Goal: Information Seeking & Learning: Learn about a topic

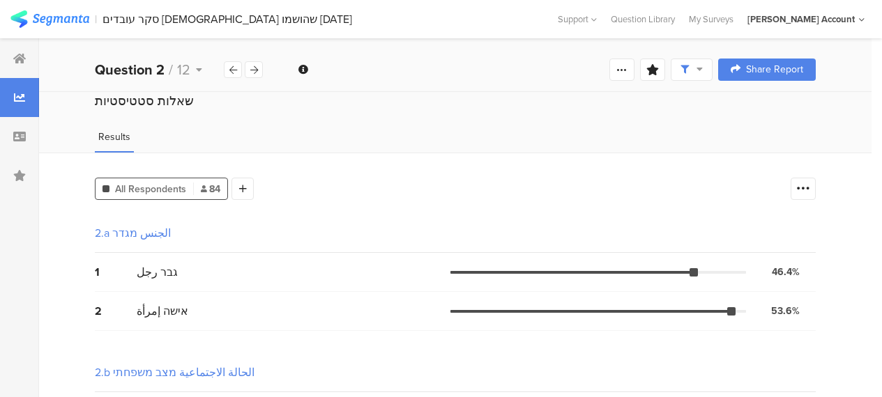
scroll to position [209, 0]
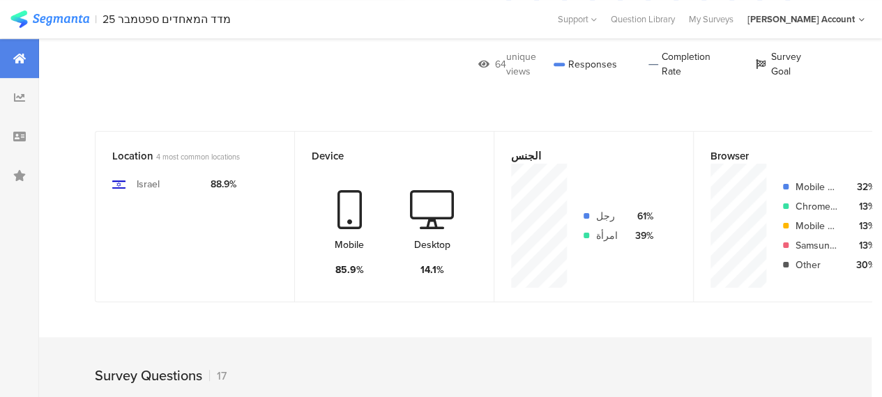
scroll to position [209, 0]
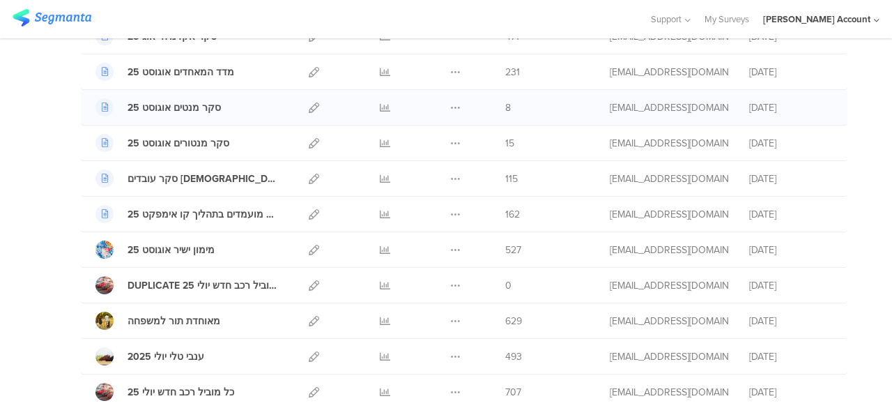
scroll to position [349, 0]
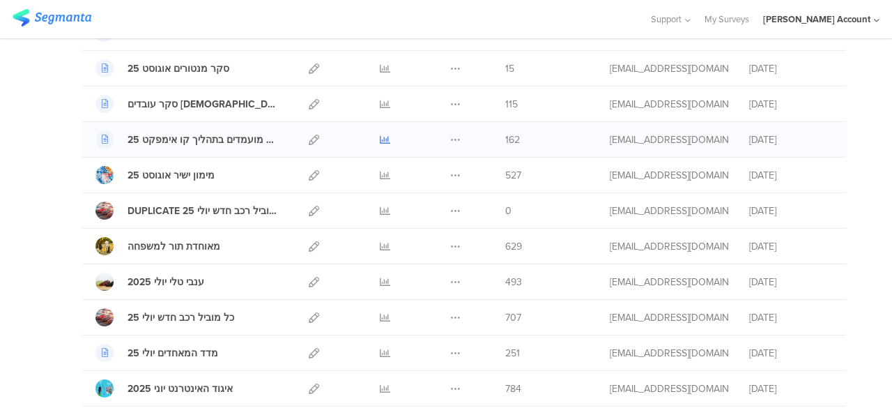
click at [380, 137] on icon at bounding box center [385, 140] width 10 height 10
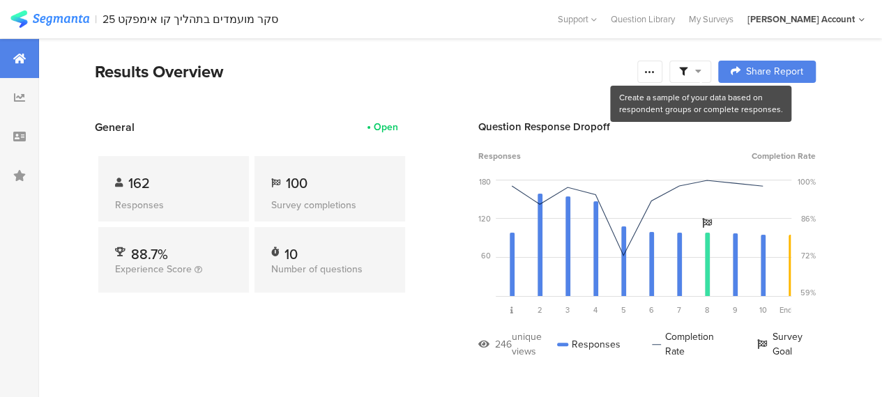
click at [701, 70] on icon at bounding box center [698, 71] width 6 height 10
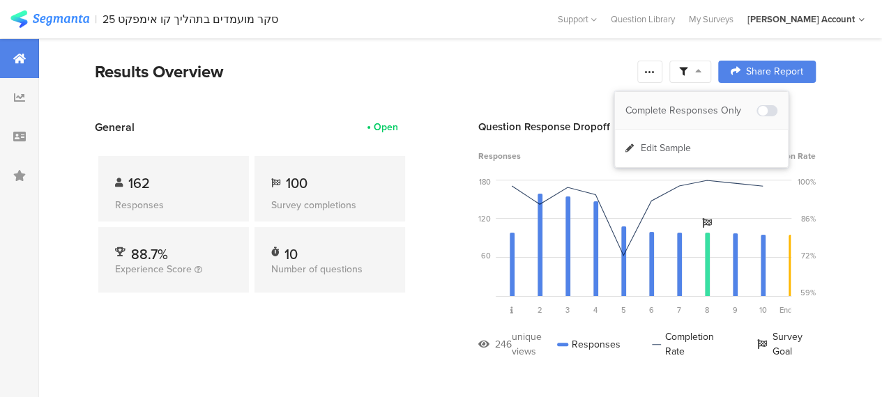
click at [718, 107] on div "Complete Responses Only" at bounding box center [690, 111] width 131 height 14
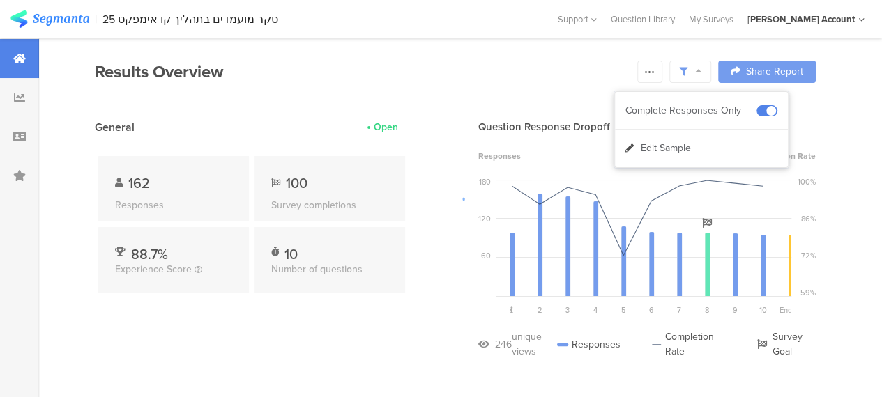
click at [358, 333] on div at bounding box center [441, 198] width 882 height 397
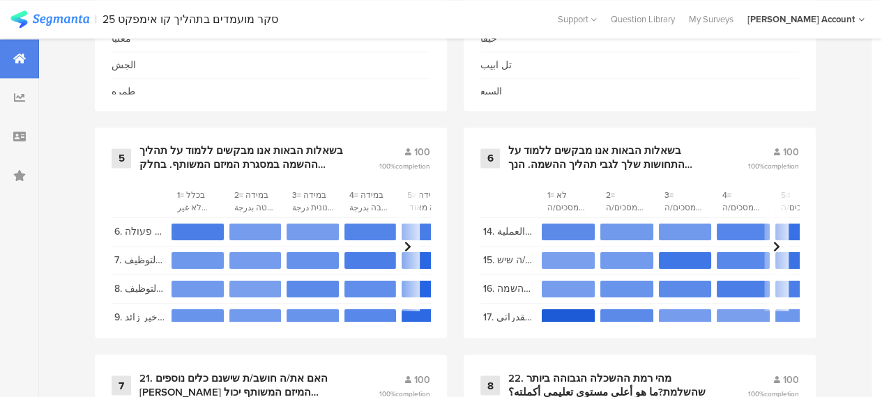
scroll to position [1046, 0]
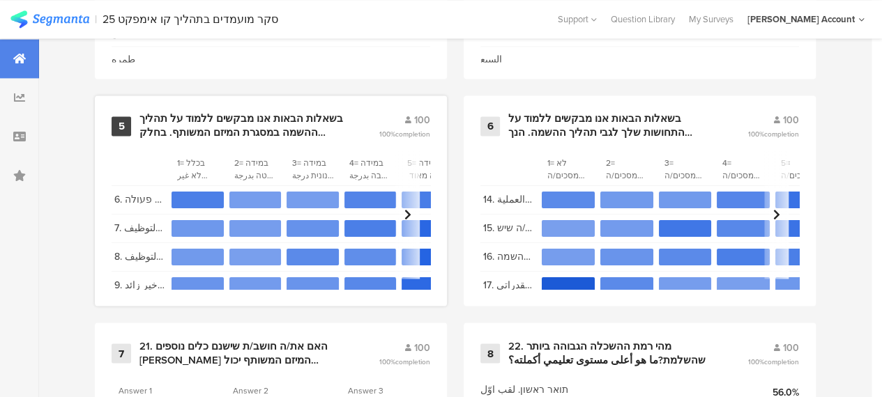
click at [199, 133] on div "בשאלות הבאות אנו מבקשים ללמוד על תהליך ההשמה במסגרת המיזם המשותף. בחלק מהשאלות …" at bounding box center [242, 125] width 206 height 27
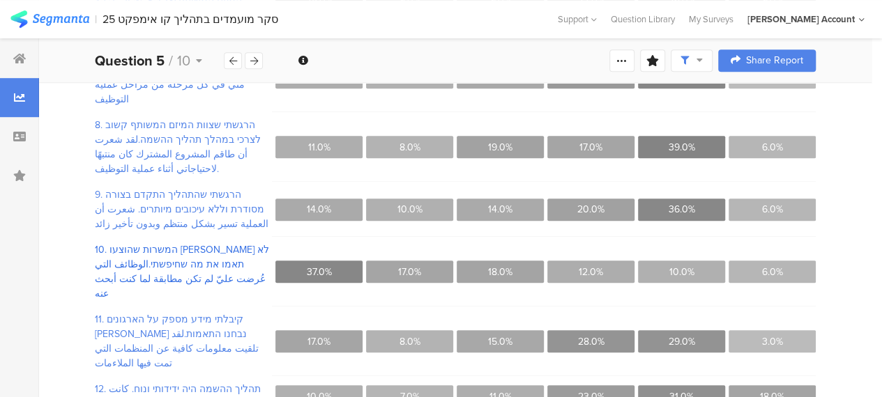
scroll to position [415, 0]
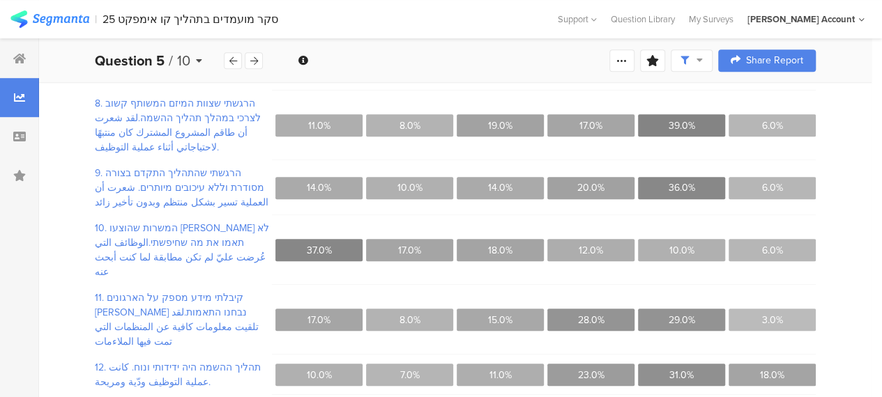
click at [203, 60] on div "Question 5 / 10" at bounding box center [159, 60] width 129 height 21
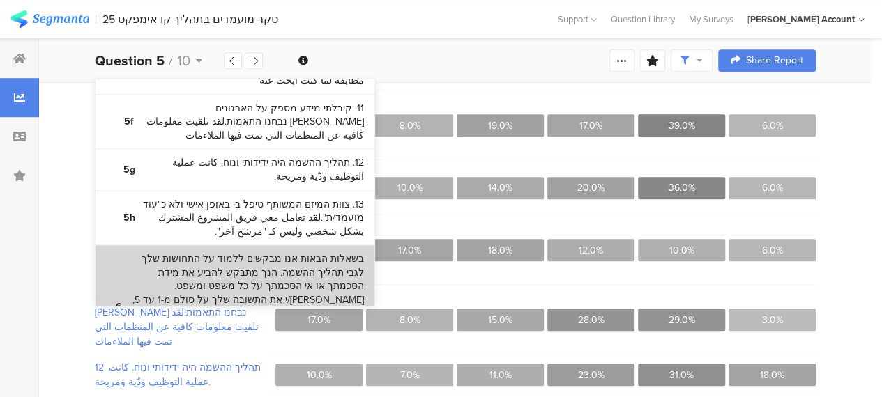
scroll to position [799, 0]
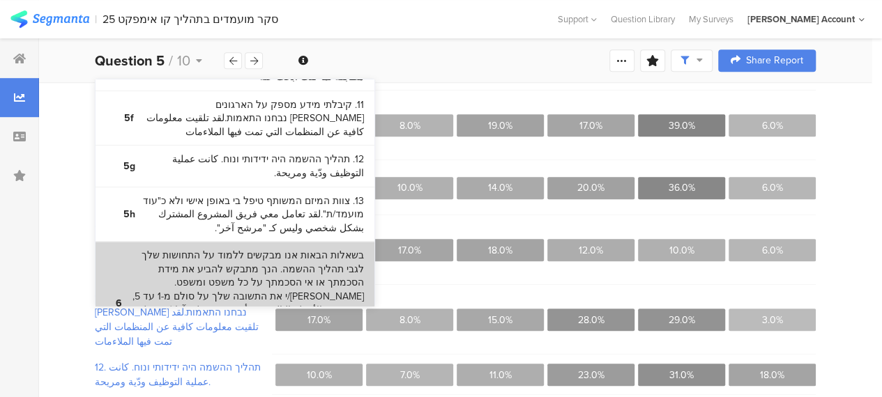
click at [298, 249] on bdi "בשאלות הבאות אנו מבקשים ללמוד על התחושות שלך לגבי תהליך ההשמה. הנך מתבקש להביע …" at bounding box center [247, 303] width 233 height 109
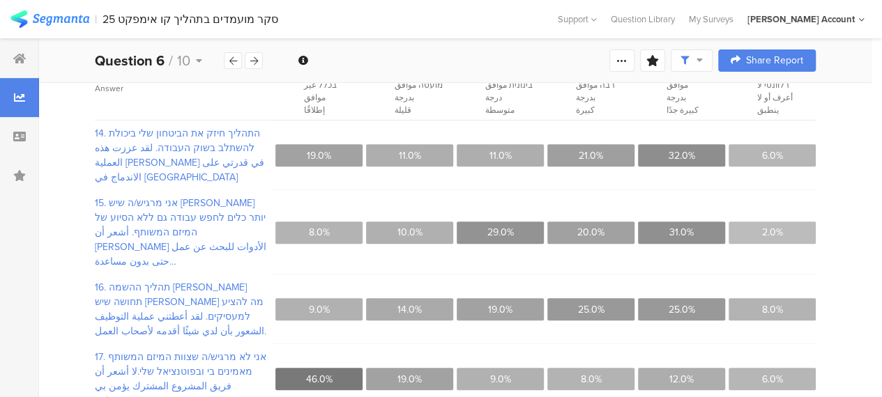
scroll to position [209, 0]
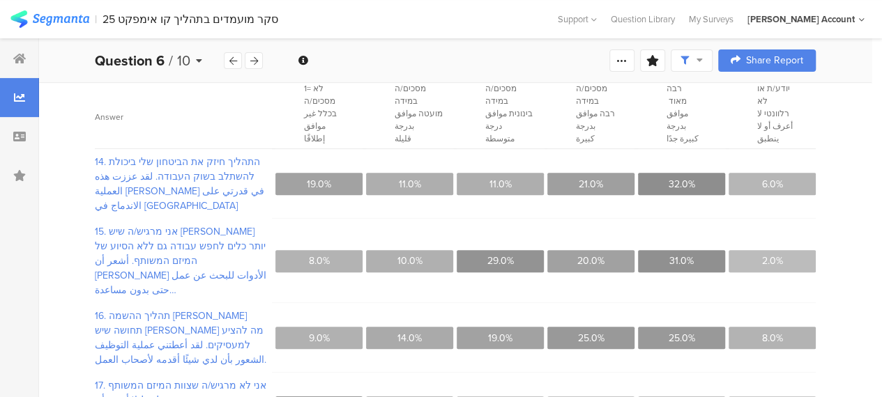
click at [199, 58] on icon at bounding box center [199, 61] width 6 height 10
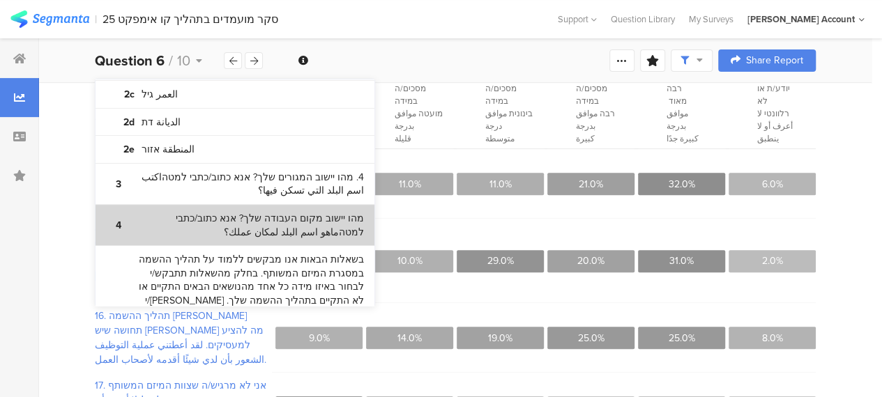
scroll to position [279, 0]
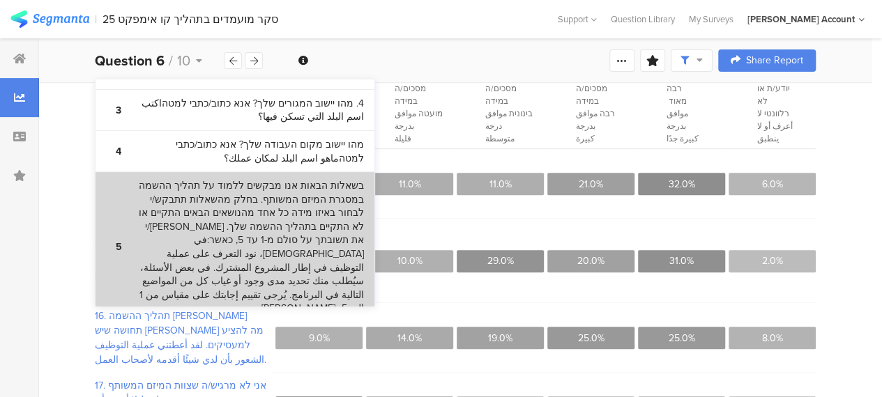
click at [233, 215] on bdi "בשאלות הבאות אנו מבקשים ללמוד על תהליך ההשמה במסגרת המיזם המשותף. בחלק מהשאלות …" at bounding box center [247, 247] width 233 height 137
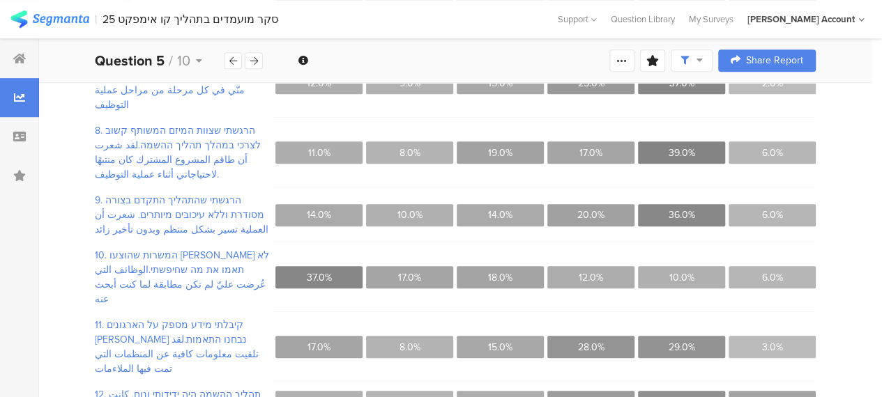
scroll to position [415, 0]
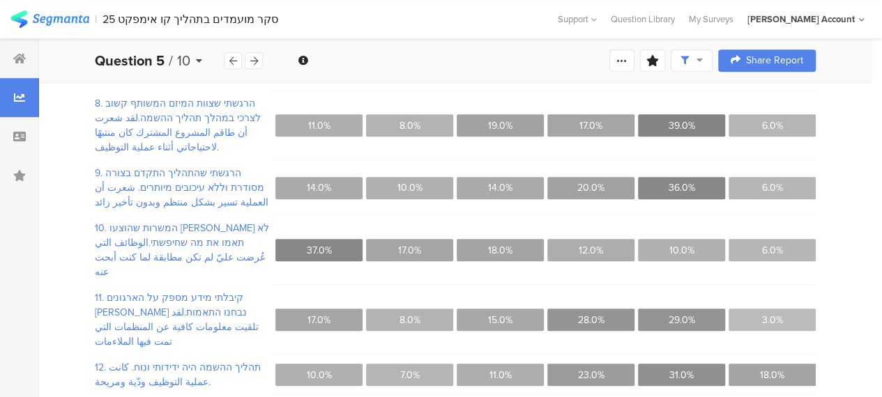
click at [199, 59] on icon at bounding box center [199, 61] width 6 height 10
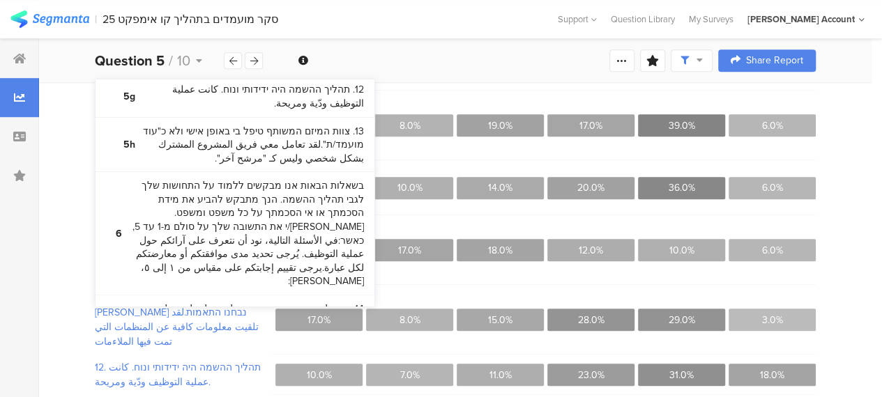
scroll to position [832, 0]
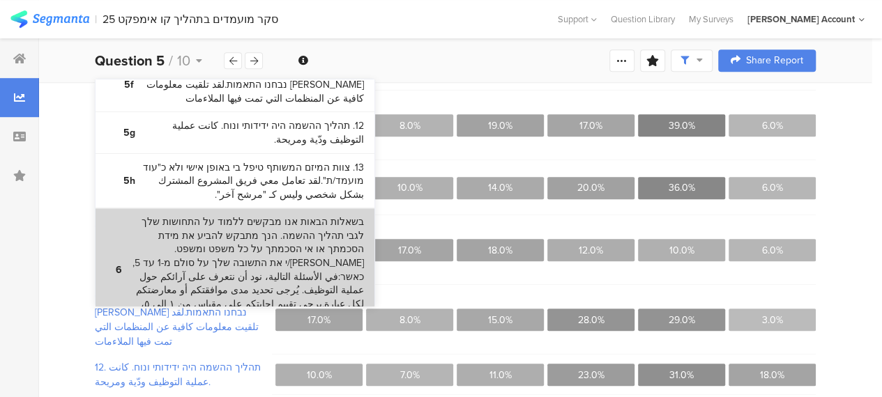
click at [249, 215] on bdi "בשאלות הבאות אנו מבקשים ללמוד על התחושות שלך לגבי תהליך ההשמה. הנך מתבקש להביע …" at bounding box center [247, 269] width 233 height 109
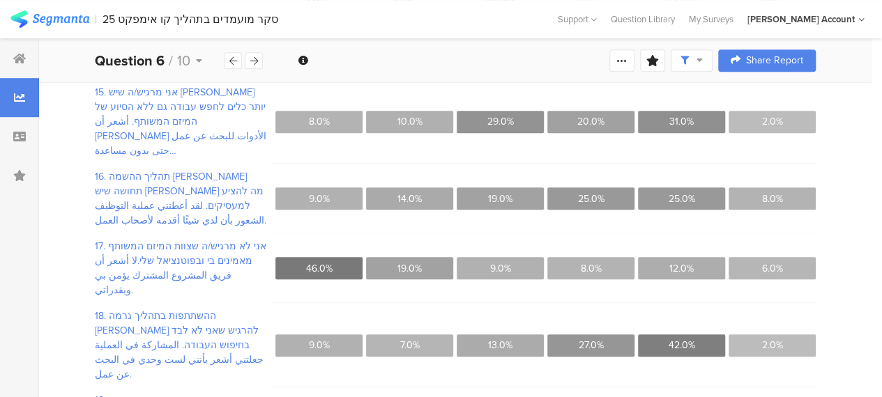
scroll to position [376, 0]
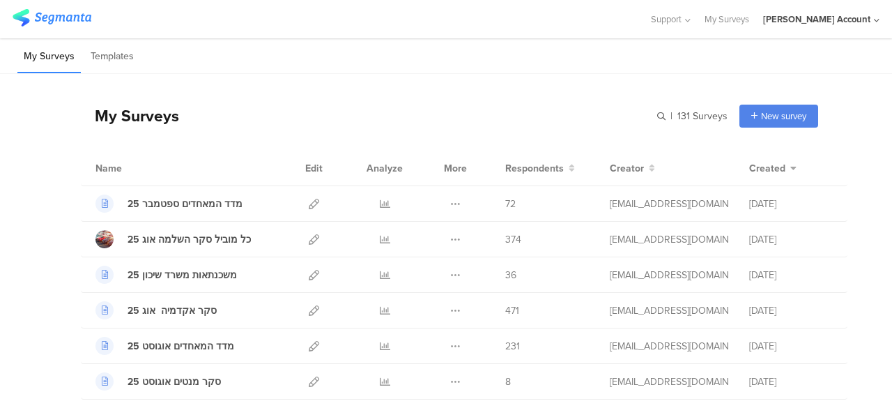
scroll to position [349, 0]
